Goal: Task Accomplishment & Management: Use online tool/utility

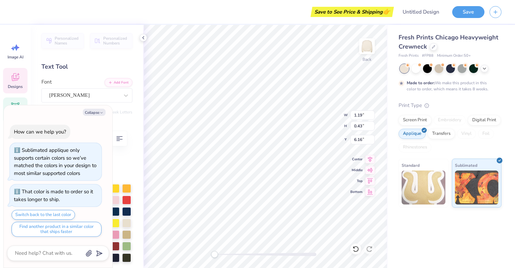
type textarea "x"
type input "6.10"
type input "5.96"
type input "3.00"
click at [98, 111] on button "Collapse" at bounding box center [94, 112] width 23 height 7
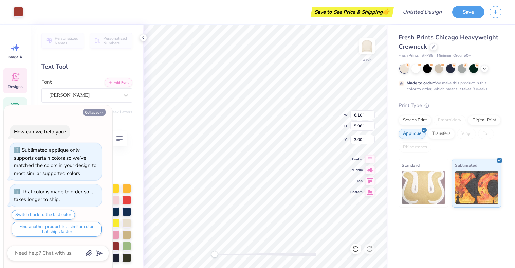
type textarea "x"
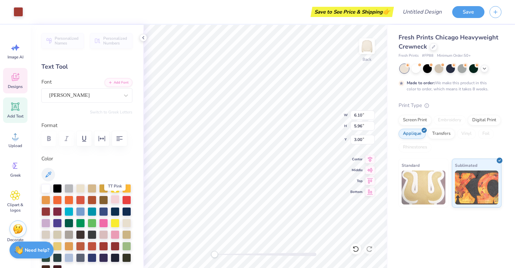
click at [113, 199] on div at bounding box center [115, 199] width 9 height 9
click at [114, 203] on div at bounding box center [115, 199] width 9 height 9
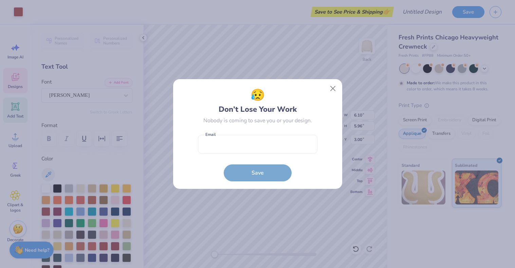
click at [278, 156] on form "Email is a required field Email Save" at bounding box center [258, 156] width 120 height 50
click at [278, 146] on input "email" at bounding box center [258, 144] width 120 height 19
type input "Hannahnicole1758@yahoo.com"
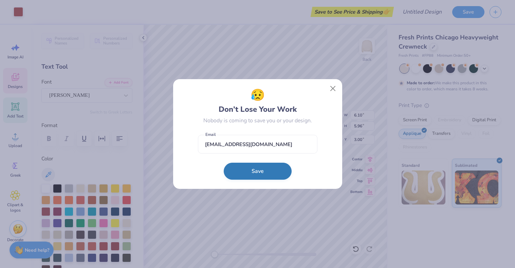
click at [268, 168] on button "Save" at bounding box center [258, 171] width 68 height 17
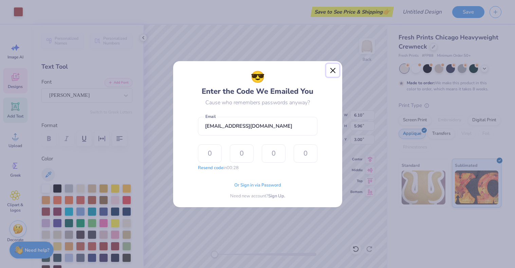
click at [335, 73] on button "Close" at bounding box center [332, 70] width 13 height 13
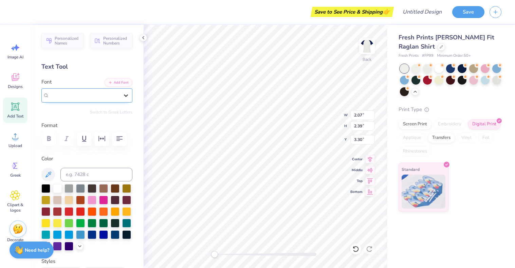
click at [120, 94] on div at bounding box center [126, 95] width 12 height 12
click at [87, 92] on div "PP Handwriting" at bounding box center [84, 95] width 71 height 11
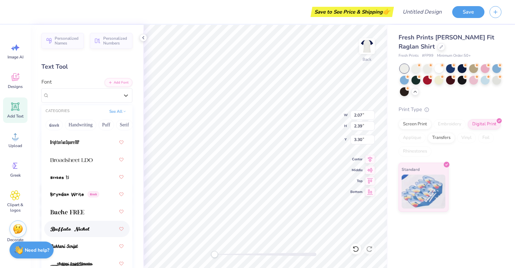
scroll to position [874, 0]
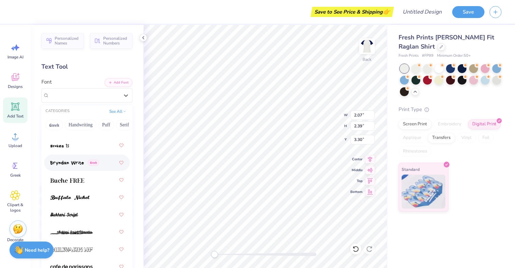
click at [94, 164] on span "Greek" at bounding box center [94, 163] width 12 height 6
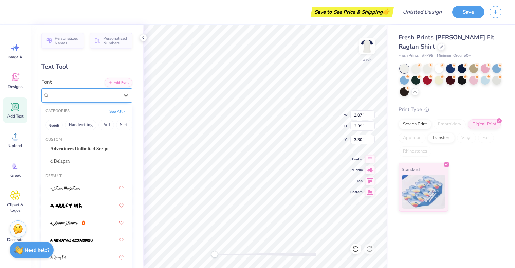
click at [101, 101] on div "Bryndan Write Greek" at bounding box center [86, 95] width 91 height 14
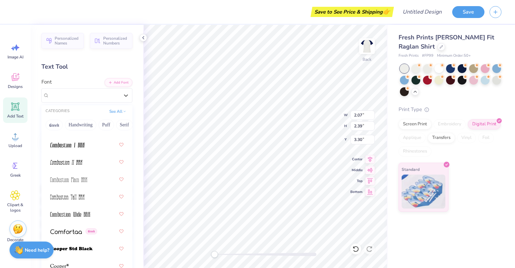
scroll to position [1450, 0]
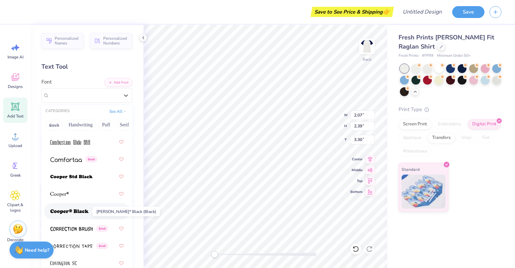
click at [71, 209] on span at bounding box center [69, 211] width 38 height 7
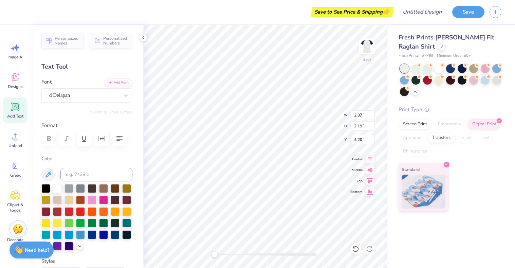
type input "2.37"
type input "2.19"
type input "4.20"
click at [89, 93] on div "d Delapan" at bounding box center [84, 95] width 71 height 11
type input "copper"
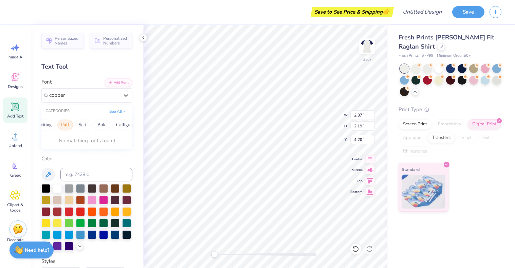
scroll to position [0, 48]
type input "2.18"
type input "2.24"
type input "3.38"
type input "2.37"
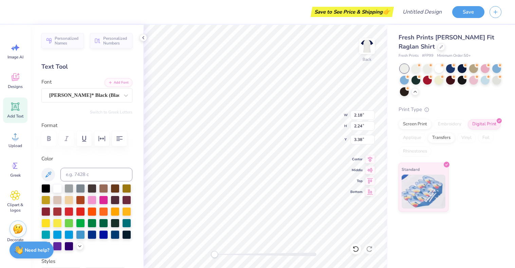
type input "2.19"
type input "4.20"
click at [104, 95] on div "d Delapan" at bounding box center [84, 95] width 71 height 11
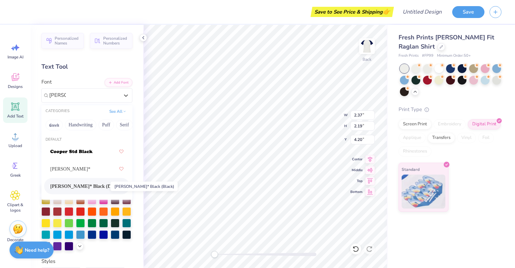
click at [103, 187] on span "[PERSON_NAME]* Black (Black)" at bounding box center [83, 186] width 67 height 7
type input "[PERSON_NAME]"
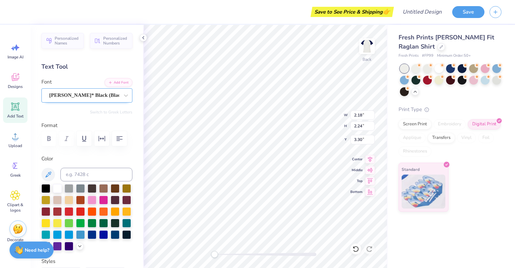
click at [111, 96] on div "[PERSON_NAME]* Black (Black)" at bounding box center [84, 95] width 71 height 11
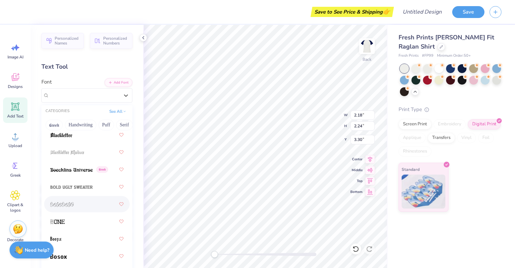
scroll to position [573, 0]
click at [82, 170] on img at bounding box center [71, 169] width 42 height 5
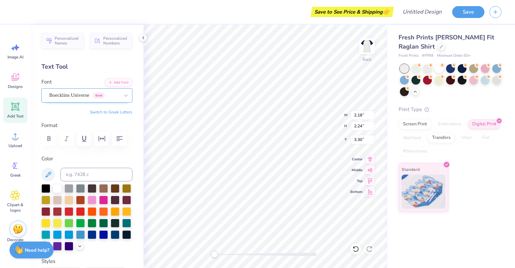
click at [77, 95] on div "Boecklins Universe Greek" at bounding box center [84, 95] width 71 height 11
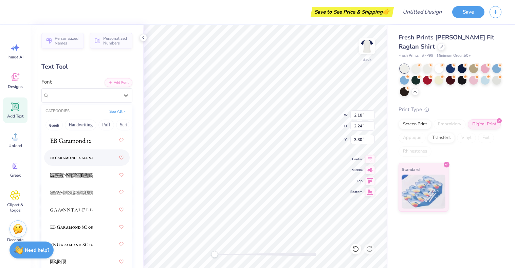
scroll to position [1836, 0]
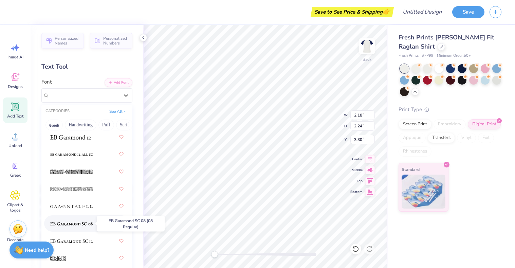
click at [78, 224] on img at bounding box center [71, 223] width 42 height 5
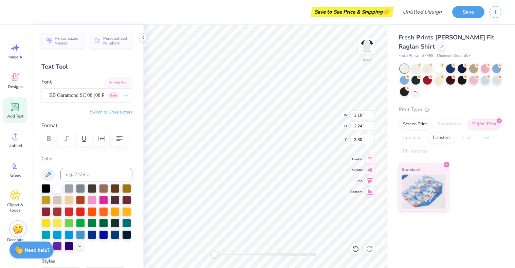
type input "2.11"
type input "2.26"
type input "4.16"
type input "1.45"
type input "1.82"
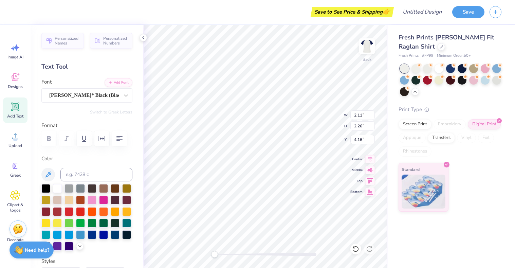
type input "3.51"
type input "2.11"
type input "2.26"
type input "4.16"
click at [93, 92] on div "[PERSON_NAME]* Black (Black)" at bounding box center [84, 95] width 71 height 11
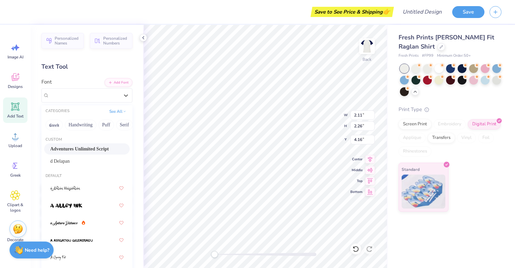
type input "1.70"
type input "2.13"
type input "3.20"
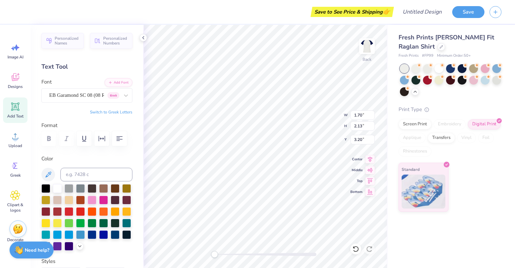
type input "2.11"
type input "2.26"
type input "4.16"
click at [90, 93] on div "[PERSON_NAME]* Black (Black)" at bounding box center [84, 95] width 71 height 11
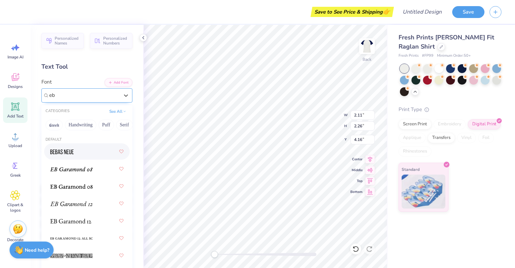
type input "eb"
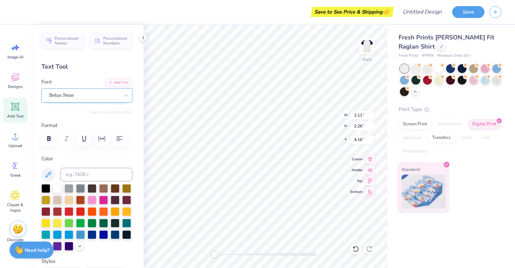
click at [78, 90] on div "Bebas Neue" at bounding box center [86, 95] width 91 height 14
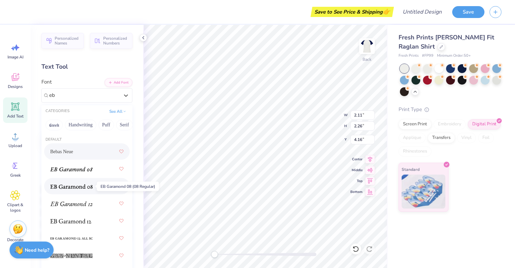
click at [71, 188] on img at bounding box center [71, 186] width 42 height 5
type input "eb"
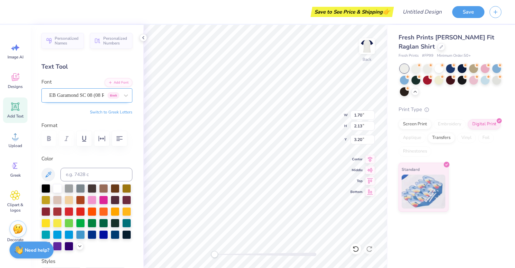
click at [97, 90] on div "EB Garamond SC 08 (08 Regular) [DEMOGRAPHIC_DATA]" at bounding box center [84, 95] width 71 height 11
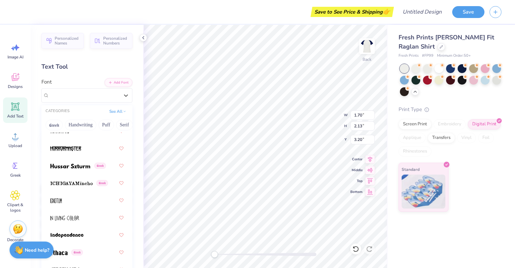
scroll to position [2726, 0]
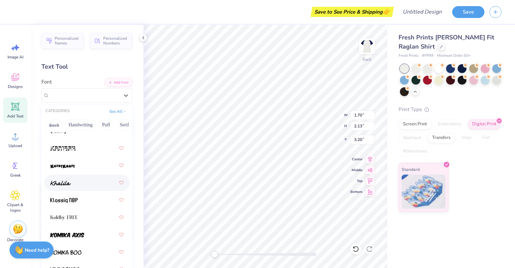
click at [83, 182] on div at bounding box center [86, 183] width 73 height 12
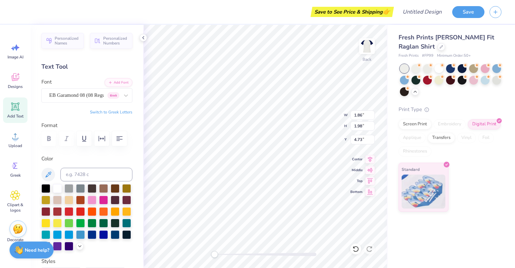
type input "1.86"
type input "1.98"
type input "4.73"
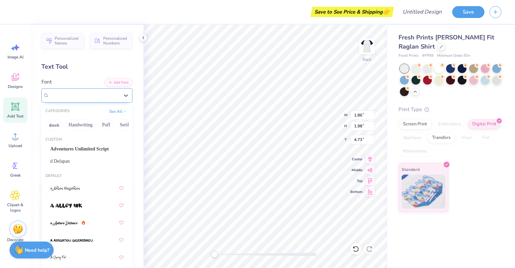
click at [95, 94] on div "EB Garamond 08 (08 Regular) [DEMOGRAPHIC_DATA]" at bounding box center [84, 95] width 71 height 11
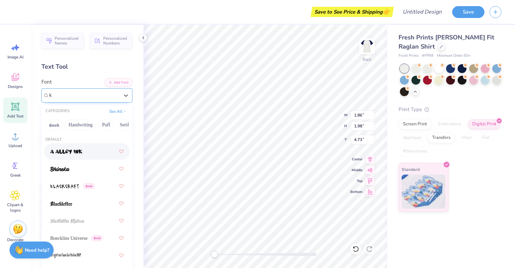
type input "k"
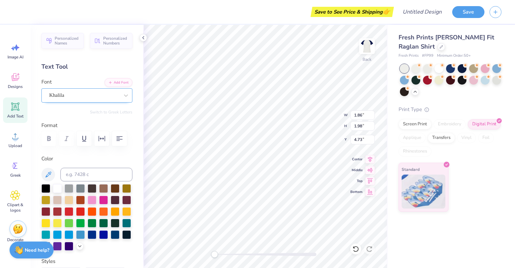
type input "2.07"
type input "2.21"
type input "3.41"
type input "1.91"
type input "2.04"
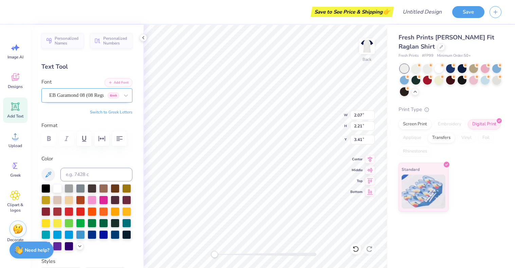
type input "4.67"
click at [71, 94] on div "EB Garamond 08 (08 Regular) [DEMOGRAPHIC_DATA]" at bounding box center [84, 95] width 71 height 11
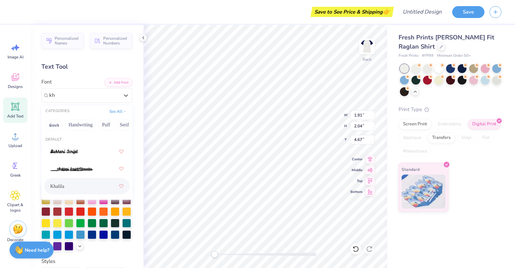
click at [65, 189] on div "Khalila" at bounding box center [86, 186] width 73 height 12
type input "kh"
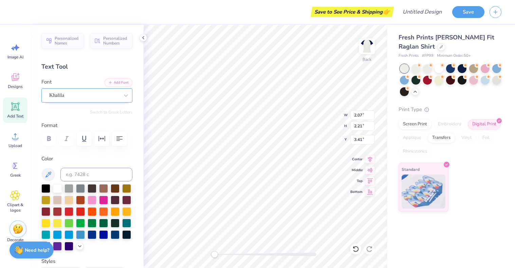
click at [93, 94] on div "Khalila" at bounding box center [84, 95] width 71 height 11
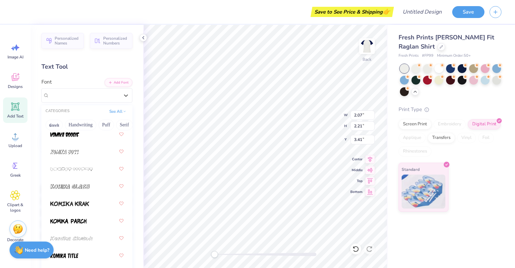
scroll to position [2877, 0]
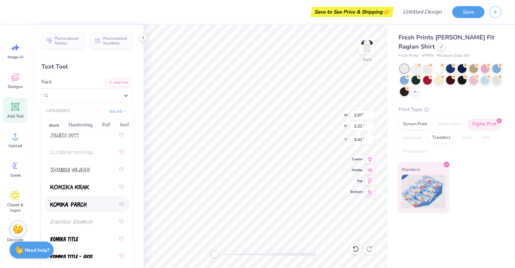
click at [75, 207] on img at bounding box center [68, 204] width 36 height 5
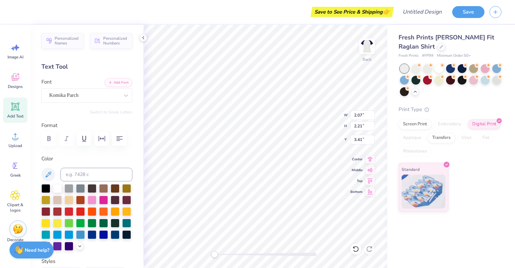
type input "1.76"
type input "2.16"
type input "4.61"
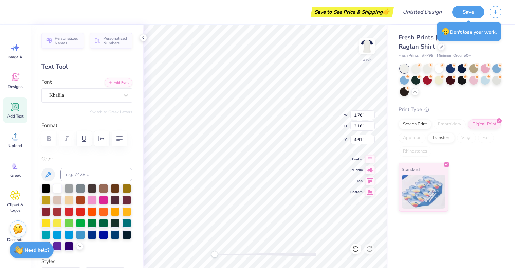
type input "1.84"
type input "2.57"
type input "3.12"
type input "1.76"
type input "2.16"
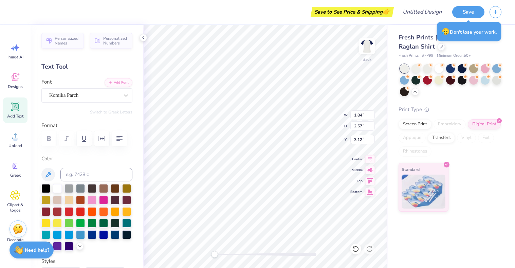
type input "4.61"
click at [96, 96] on div "Khalila" at bounding box center [84, 95] width 71 height 11
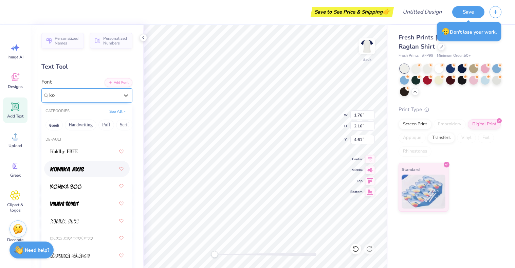
click at [63, 172] on span at bounding box center [67, 168] width 34 height 7
type input "ko"
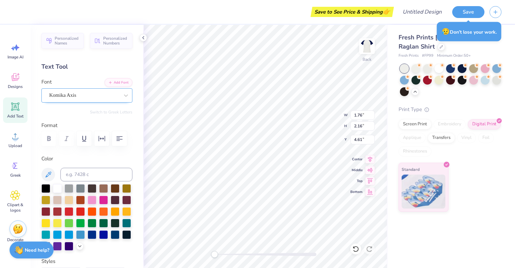
type input "1.84"
type input "2.57"
type input "3.12"
type input "2.38"
type input "2.94"
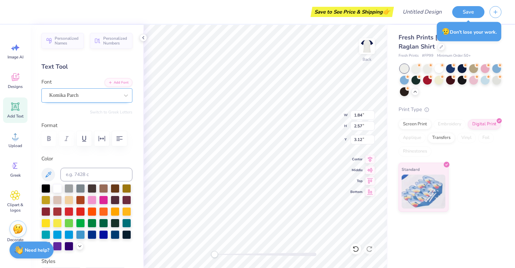
type input "4.22"
click at [81, 98] on div "Komika Axis" at bounding box center [84, 95] width 71 height 11
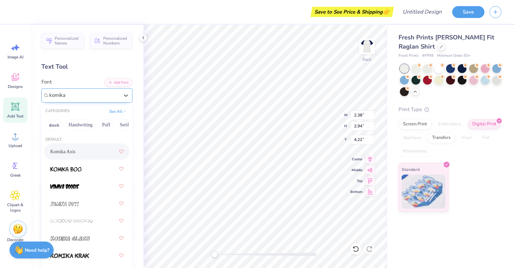
type input "komika"
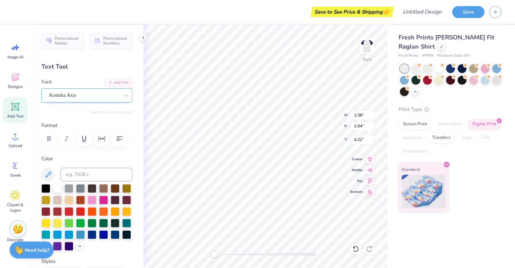
click at [81, 97] on div "Komika Axis" at bounding box center [84, 95] width 71 height 11
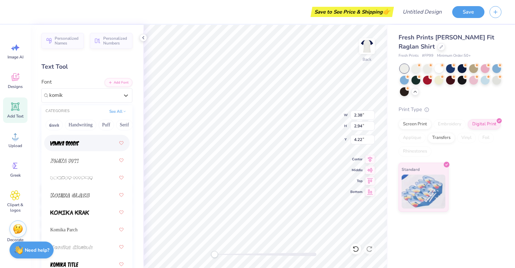
scroll to position [45, 0]
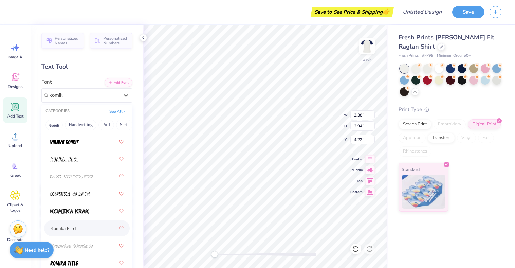
click at [75, 228] on span "Komika Parch" at bounding box center [63, 228] width 27 height 7
type input "komik"
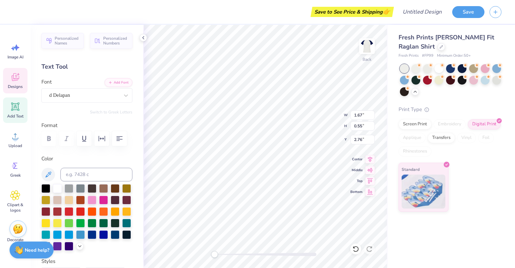
click at [321, 24] on div "Save to See Price & Shipping 👉 Design Title Save Image AI Designs Add Text Uplo…" at bounding box center [257, 134] width 515 height 268
type input "1.67"
type input "0.55"
type input "2.76"
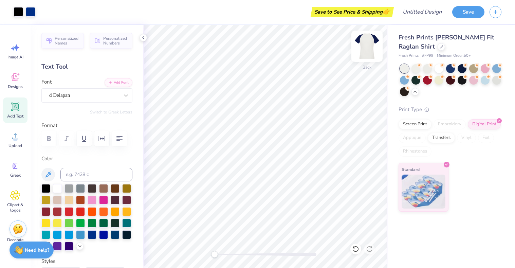
click at [367, 45] on img at bounding box center [367, 46] width 27 height 27
click at [367, 51] on img at bounding box center [367, 46] width 27 height 27
click at [363, 49] on img at bounding box center [367, 46] width 27 height 27
click at [368, 47] on img at bounding box center [367, 46] width 14 height 14
click at [367, 48] on img at bounding box center [367, 46] width 14 height 14
